Goal: Subscribe to service/newsletter

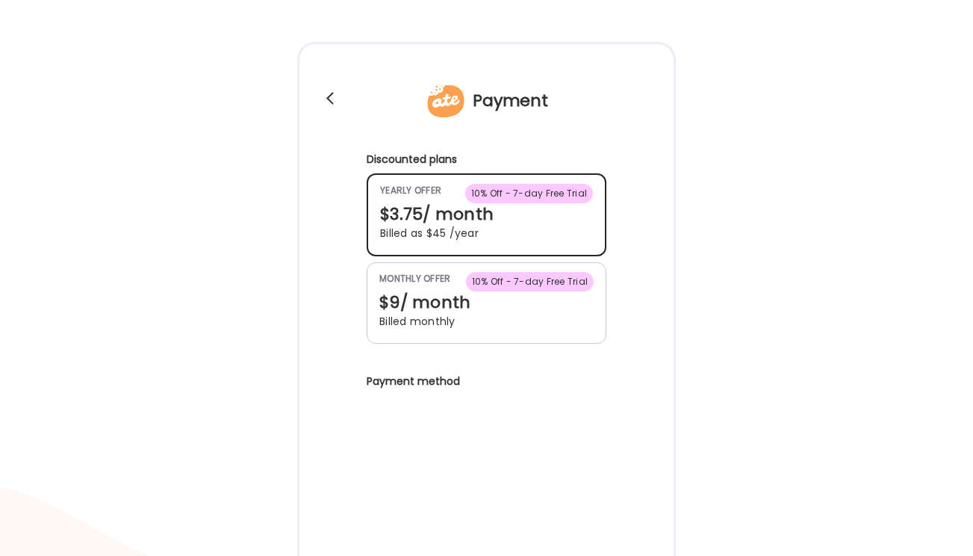
scroll to position [45, 0]
click at [559, 223] on div "$3.75 / month" at bounding box center [486, 213] width 213 height 22
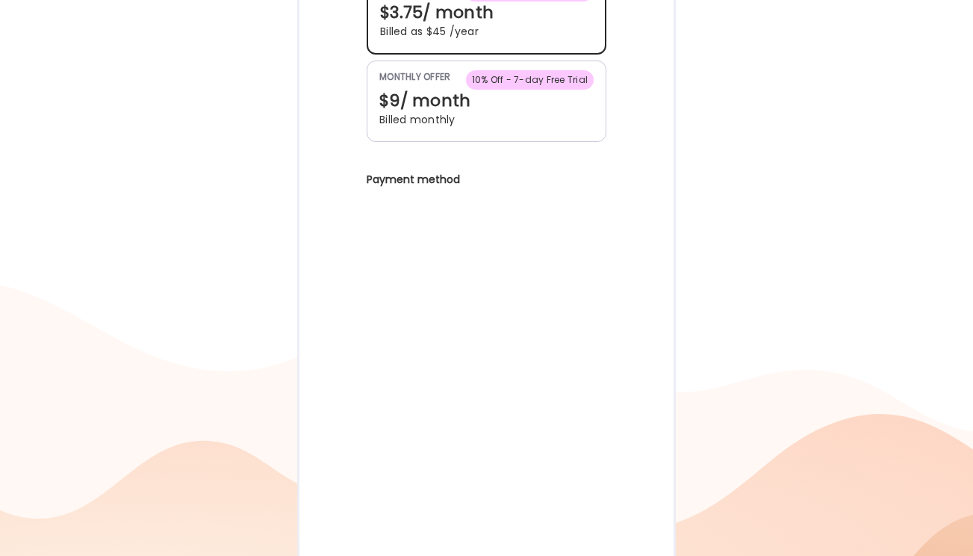
scroll to position [296, 0]
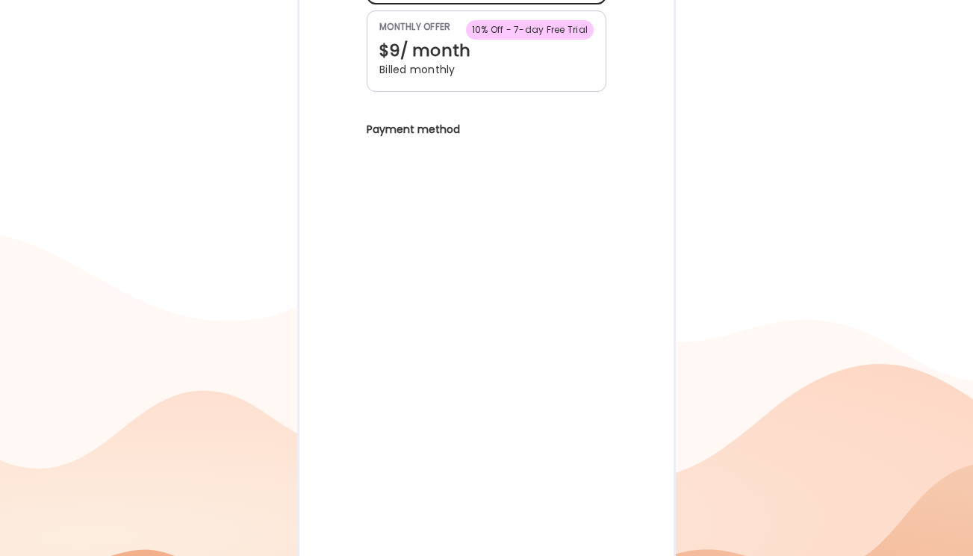
click at [850, 207] on div at bounding box center [486, 206] width 973 height 1004
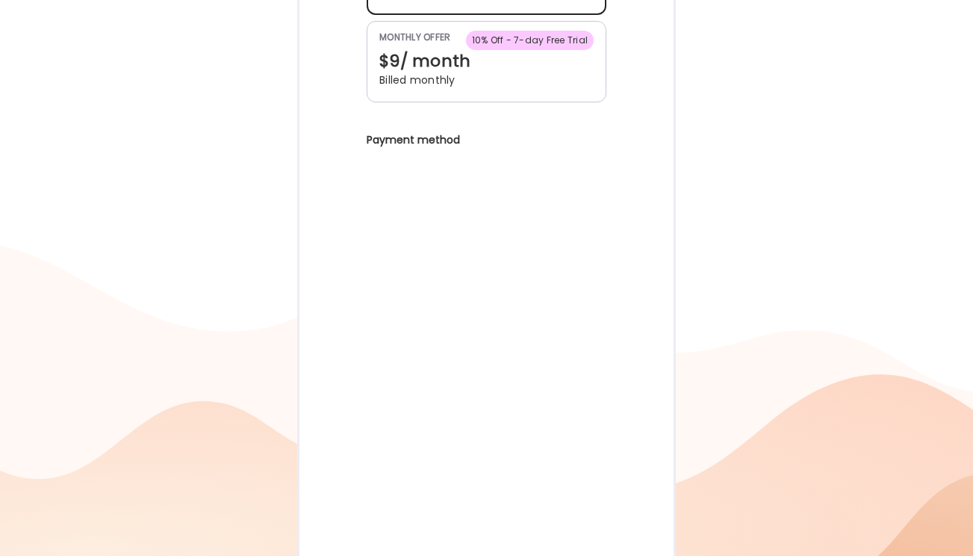
scroll to position [311, 0]
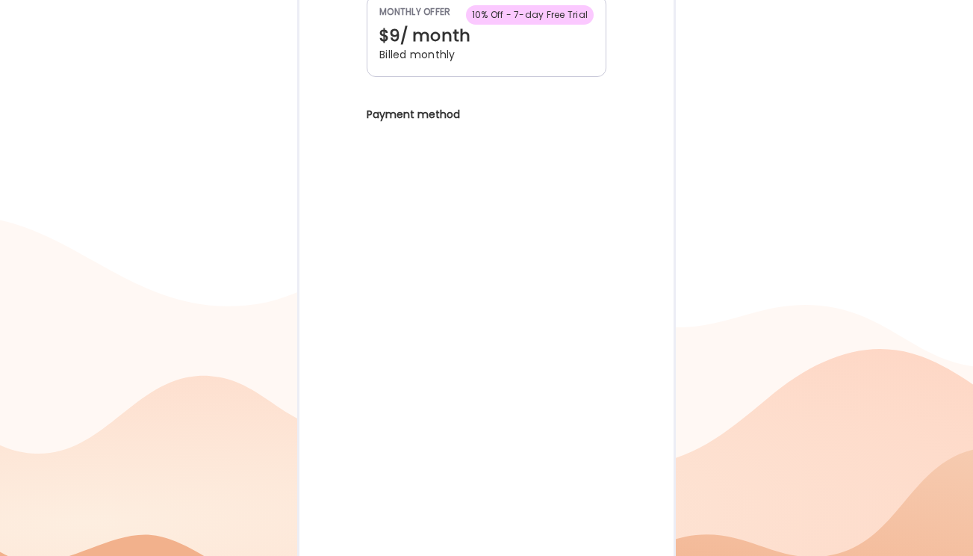
click at [275, 276] on div at bounding box center [486, 191] width 973 height 1004
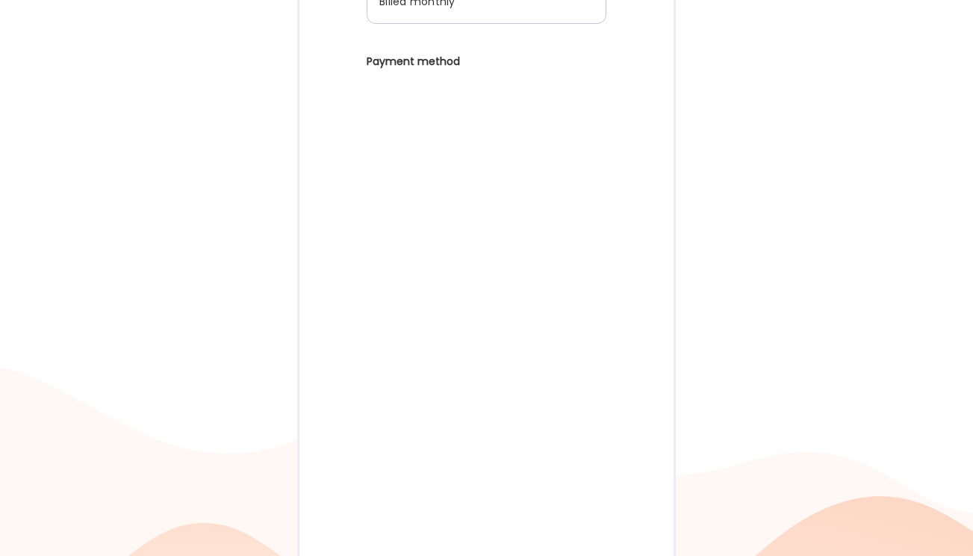
scroll to position [622, 0]
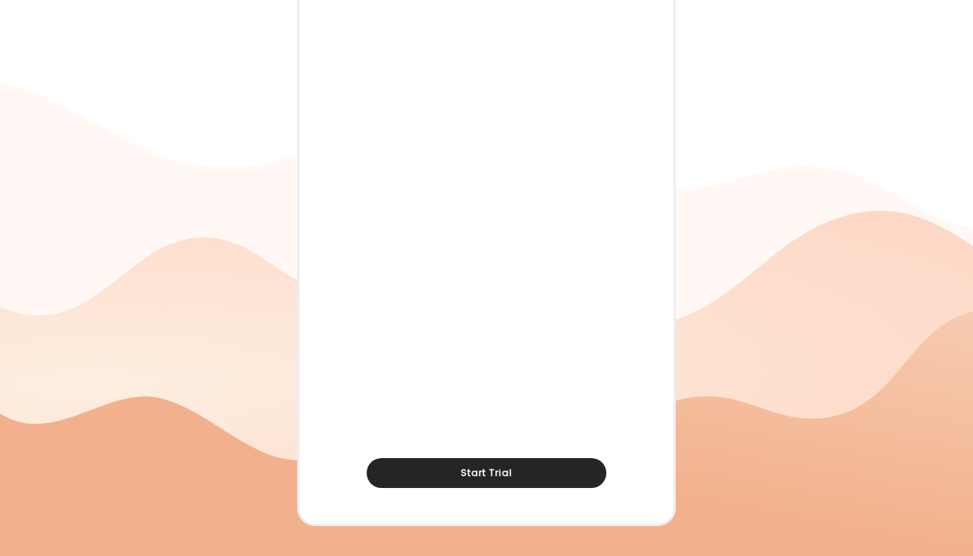
scroll to position [0, 0]
click at [565, 473] on div "Start Trial" at bounding box center [487, 473] width 240 height 30
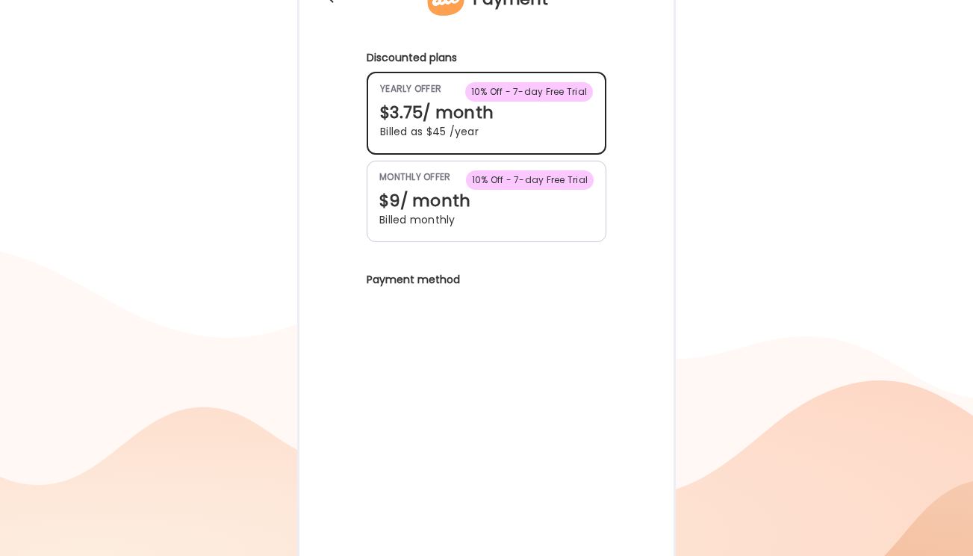
scroll to position [146, 0]
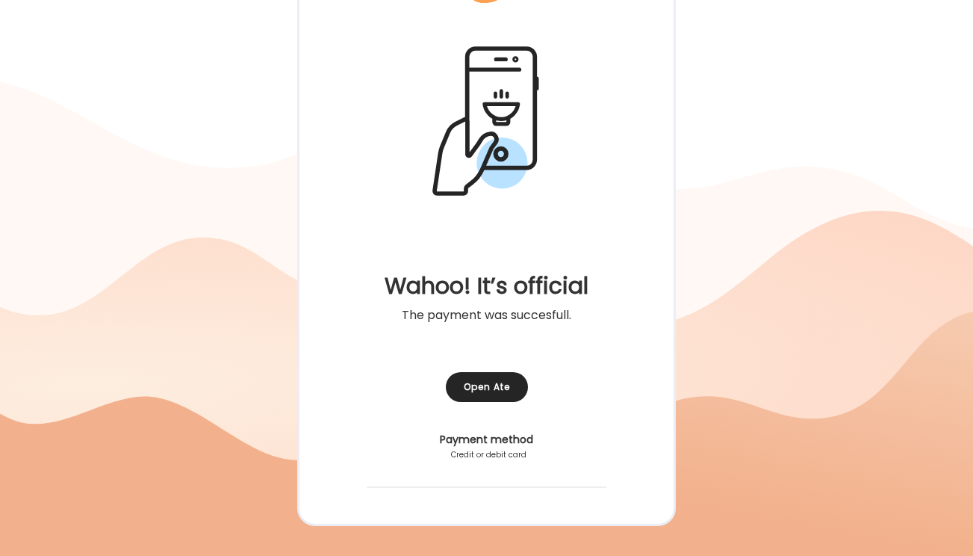
scroll to position [158, 0]
click at [506, 389] on div "Open Ate" at bounding box center [487, 387] width 82 height 30
